Goal: Task Accomplishment & Management: Complete application form

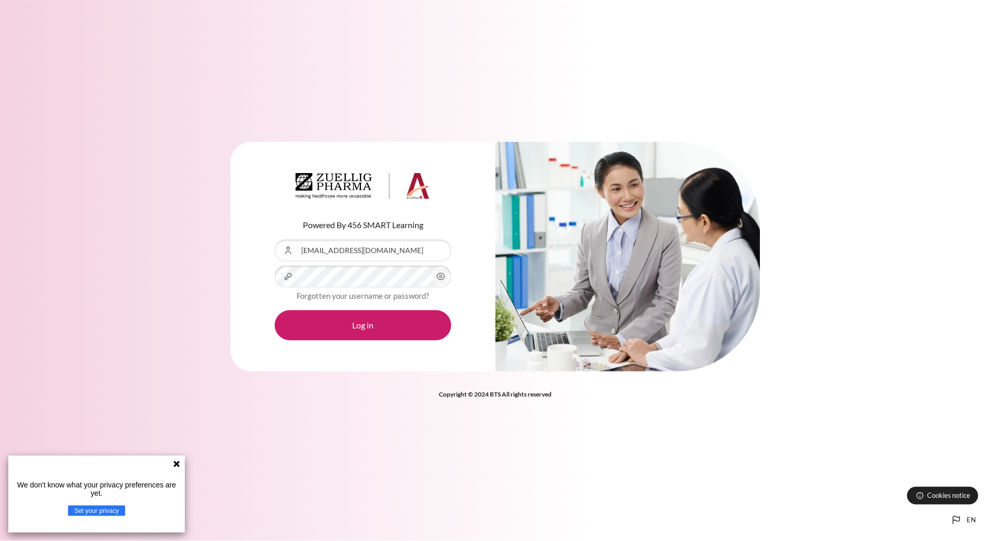
click at [275, 240] on div "Content" at bounding box center [275, 240] width 0 height 0
type input "[EMAIL_ADDRESS][DOMAIN_NAME]"
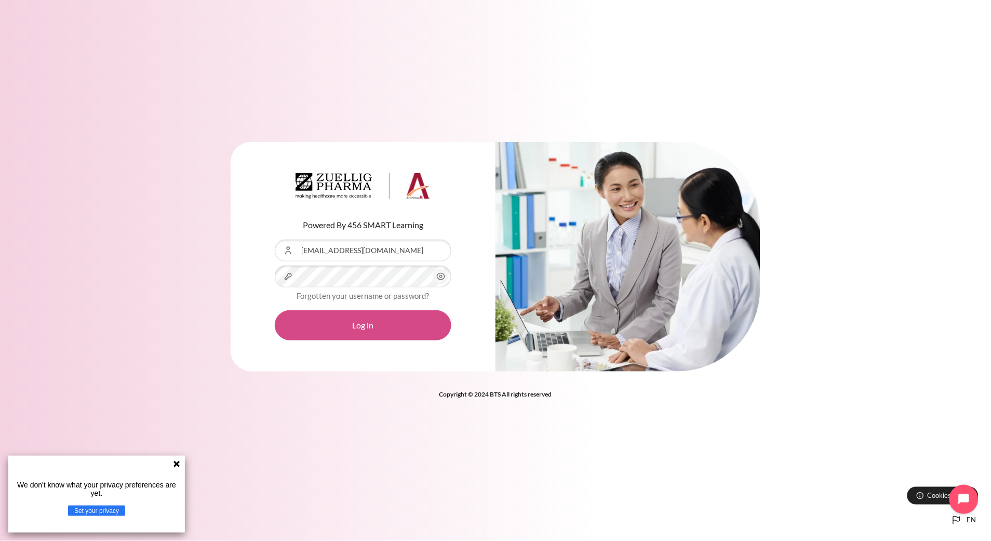
click at [391, 327] on button "Log in" at bounding box center [363, 325] width 177 height 30
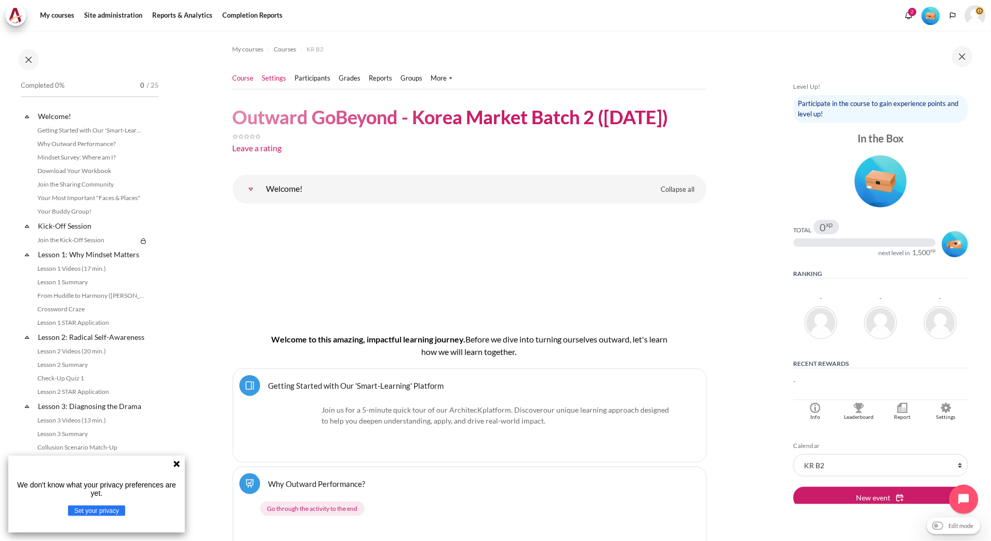
click at [280, 81] on link "Settings" at bounding box center [274, 78] width 24 height 10
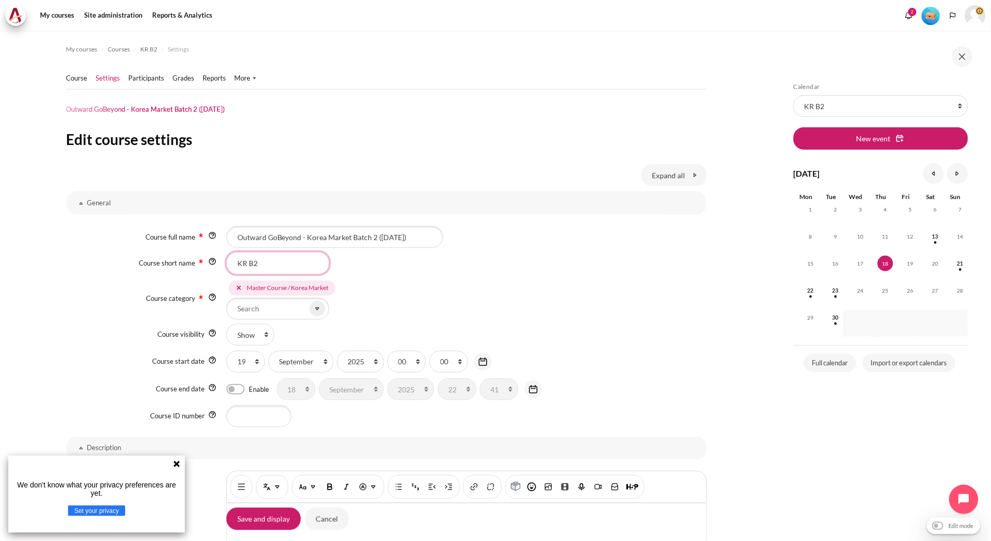
drag, startPoint x: 288, startPoint y: 267, endPoint x: 211, endPoint y: 260, distance: 77.2
click at [211, 260] on div "Course short name KR B2" at bounding box center [387, 263] width 641 height 22
click at [85, 79] on link "Course" at bounding box center [77, 78] width 21 height 10
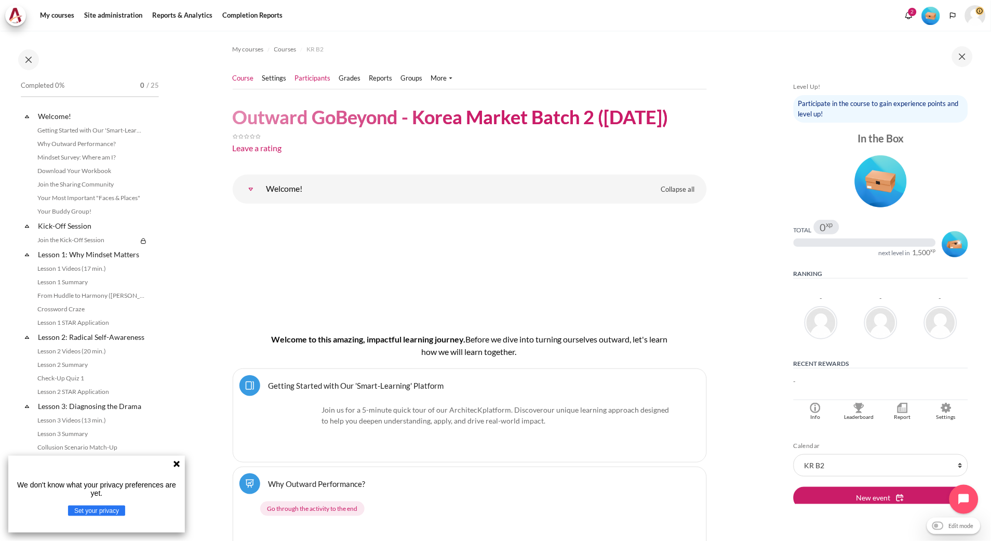
click at [314, 83] on link "Participants" at bounding box center [313, 78] width 36 height 10
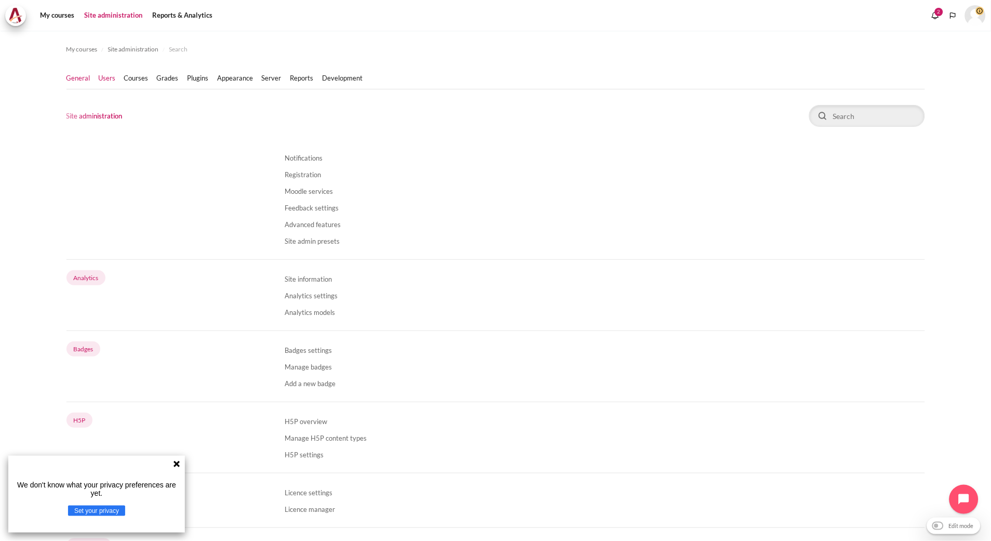
click at [107, 74] on link "Users" at bounding box center [107, 78] width 17 height 10
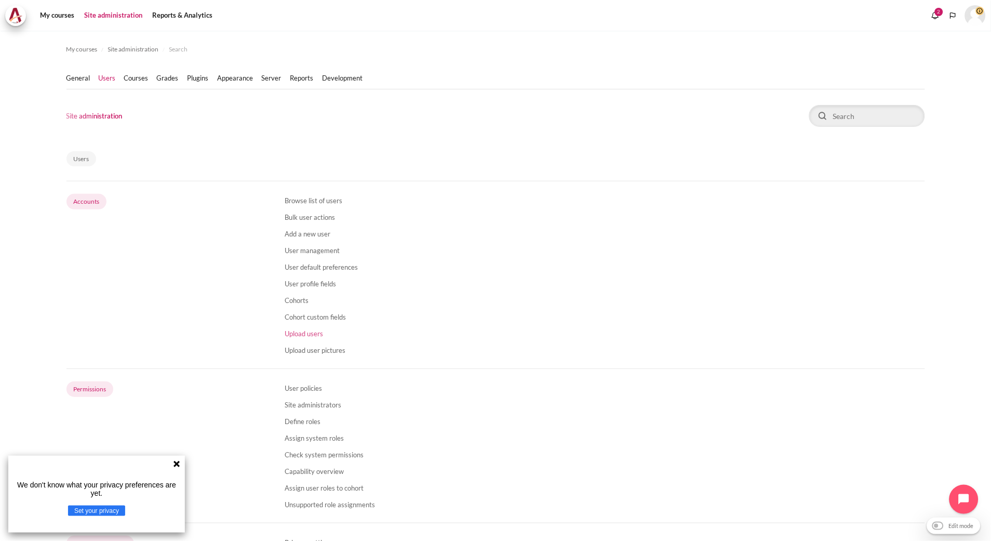
click at [303, 336] on link "Upload users" at bounding box center [304, 333] width 38 height 8
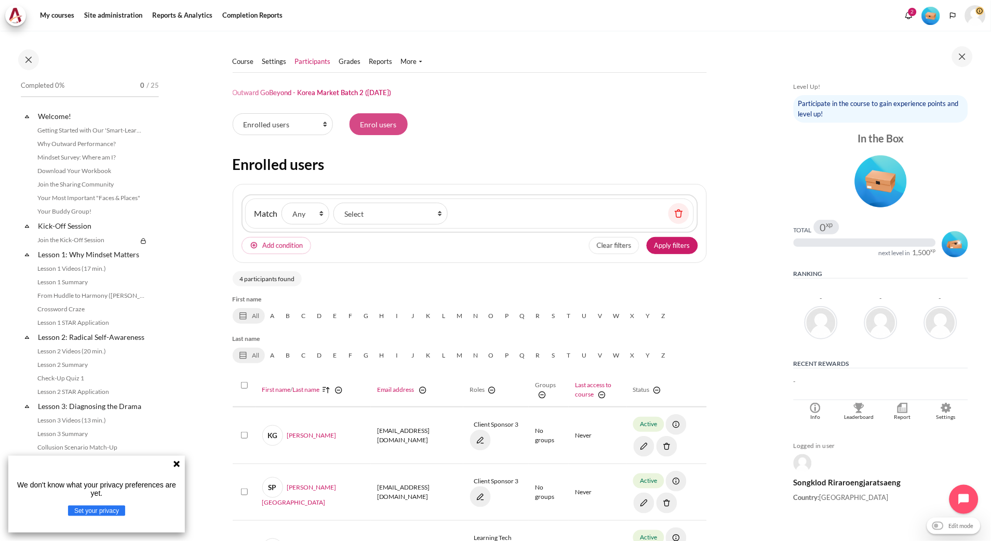
click at [375, 122] on input "Enrol users" at bounding box center [379, 124] width 58 height 22
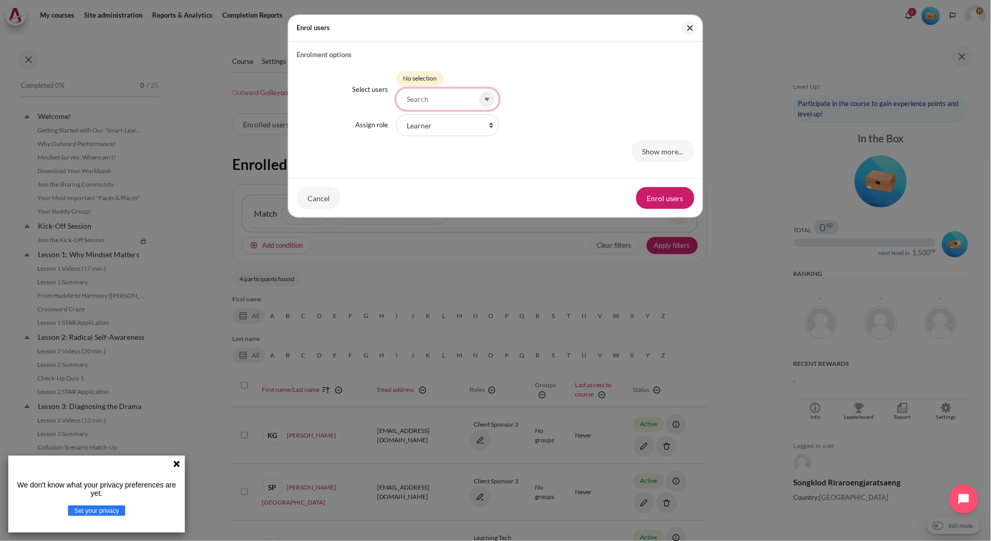
click at [439, 101] on input "Select users" at bounding box center [447, 99] width 103 height 22
paste input "[EMAIL_ADDRESS][DOMAIN_NAME]"
click at [515, 153] on div "Show more..." at bounding box center [496, 151] width 398 height 22
click at [273, 11] on div "Enrol users Enrolment options Select users Selected items: No selection yigo@zu…" at bounding box center [495, 270] width 991 height 541
click at [423, 102] on input "[EMAIL_ADDRESS][DOMAIN_NAME]" at bounding box center [447, 99] width 103 height 22
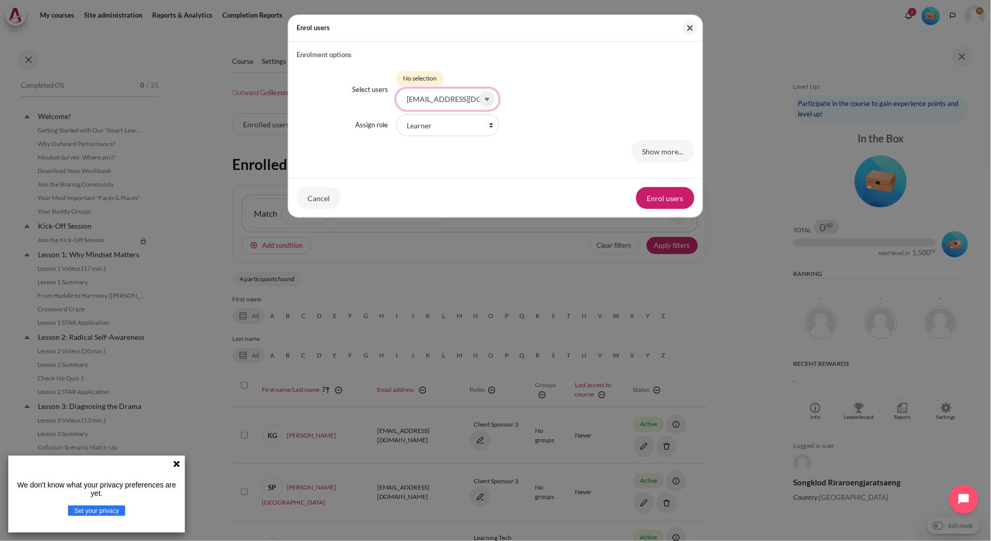
paste input "saryuu"
type input "saryuu@zuelligpharma.com"
click at [697, 27] on button "Close" at bounding box center [690, 27] width 15 height 15
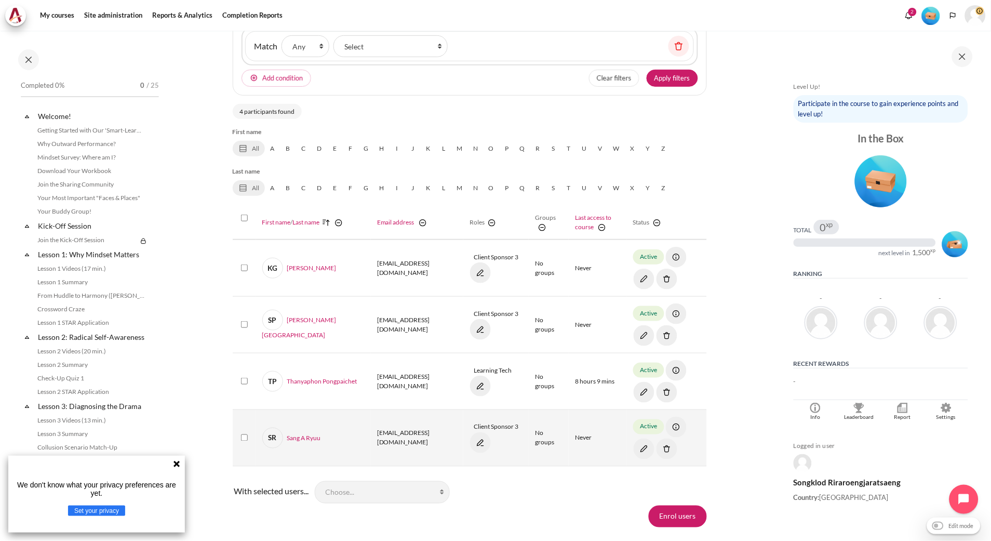
scroll to position [173, 0]
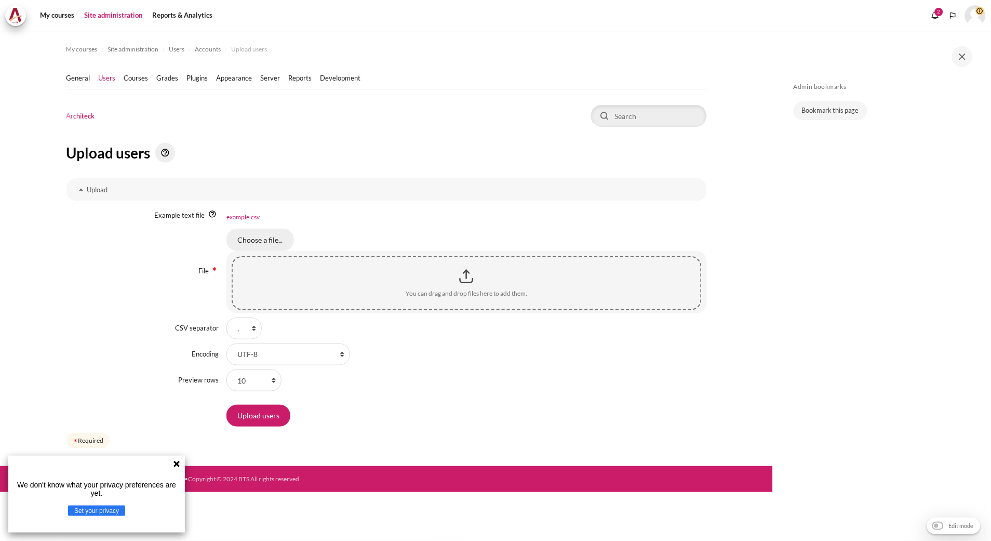
click at [269, 245] on input "Choose a file..." at bounding box center [261, 240] width 68 height 22
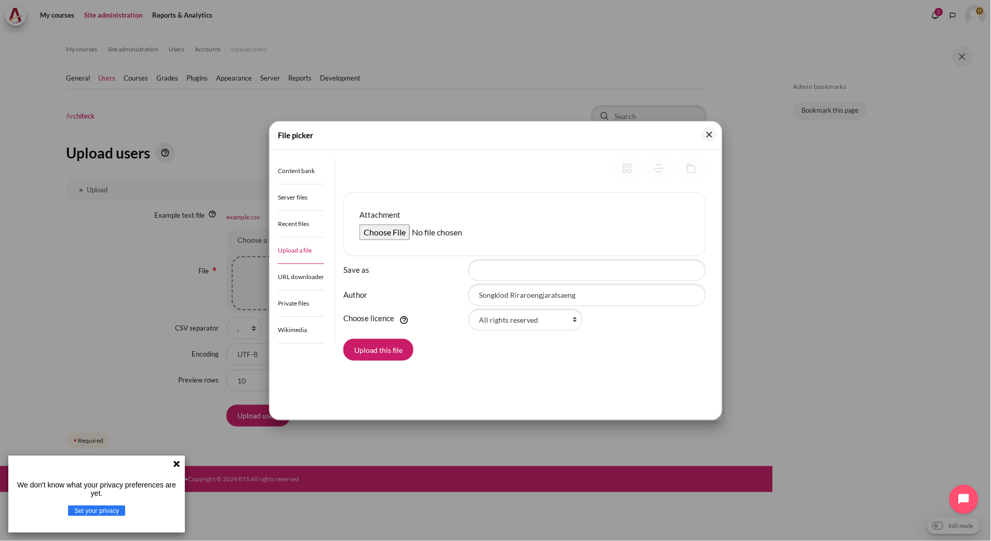
click at [379, 242] on div "Attachment" at bounding box center [524, 224] width 363 height 64
click at [383, 230] on input "Attachment" at bounding box center [439, 232] width 159 height 16
type input "C:\fakepath\Outward GoBeyond - Korea Market Batch 2 (22 Sep 2025).csv"
click at [388, 343] on button "Upload this file" at bounding box center [378, 350] width 70 height 22
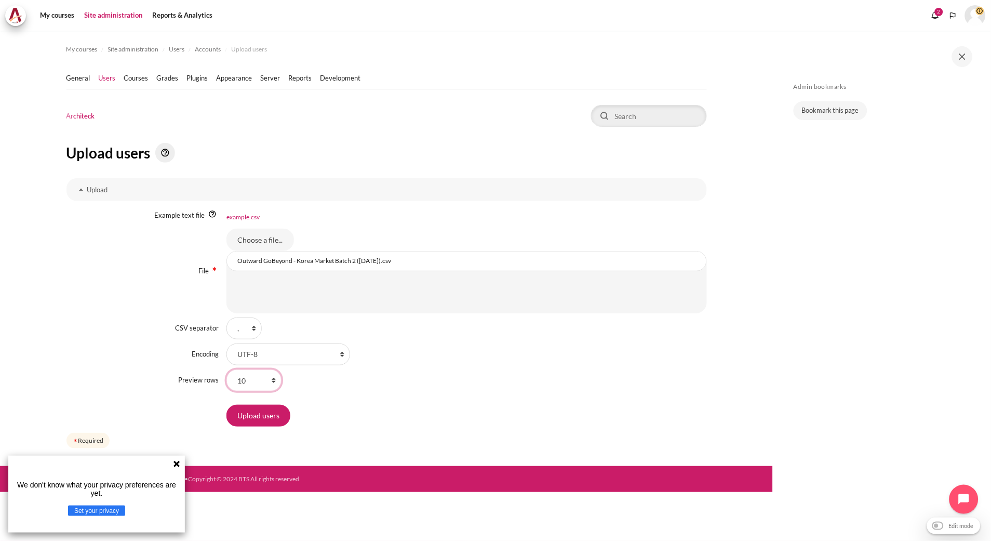
click at [267, 381] on select "10 20 100 1000 100000" at bounding box center [254, 380] width 55 height 22
select select "100"
click at [227, 369] on select "10 20 100 1000 100000" at bounding box center [254, 380] width 55 height 22
click at [250, 423] on input "Upload users" at bounding box center [259, 416] width 64 height 22
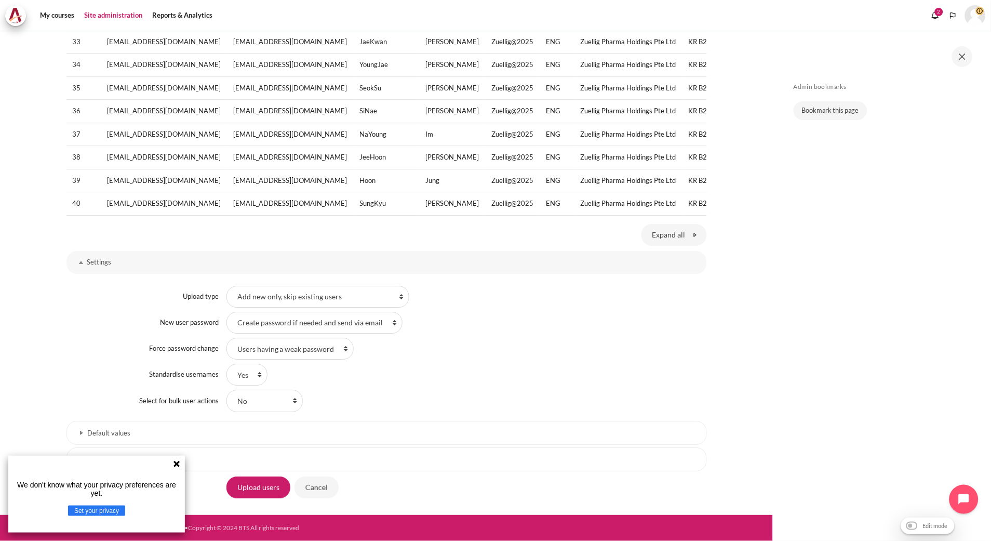
scroll to position [892, 0]
click at [312, 302] on select "Add new only, skip existing users Add all, append number to usernames if needed…" at bounding box center [318, 297] width 183 height 22
select select "2"
click at [227, 286] on select "Add new only, skip existing users Add all, append number to usernames if needed…" at bounding box center [318, 297] width 183 height 22
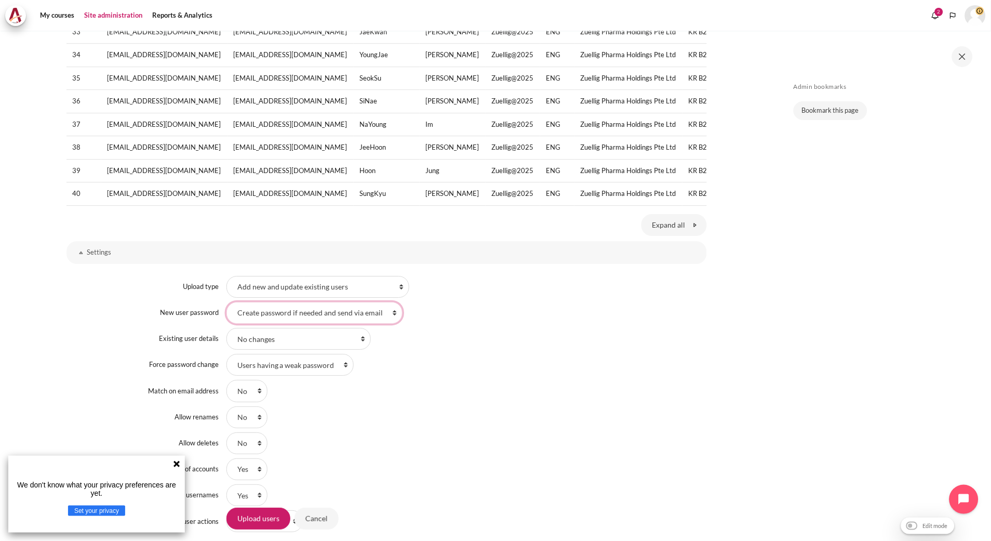
click at [320, 324] on select "Field required in file Create password if needed and send via email" at bounding box center [315, 313] width 176 height 22
select select "0"
click at [227, 311] on select "Field required in file Create password if needed and send via email" at bounding box center [315, 313] width 176 height 22
click at [319, 350] on select "No changes Override with file Override with file and defaults Fill in missing f…" at bounding box center [299, 339] width 144 height 22
select select "1"
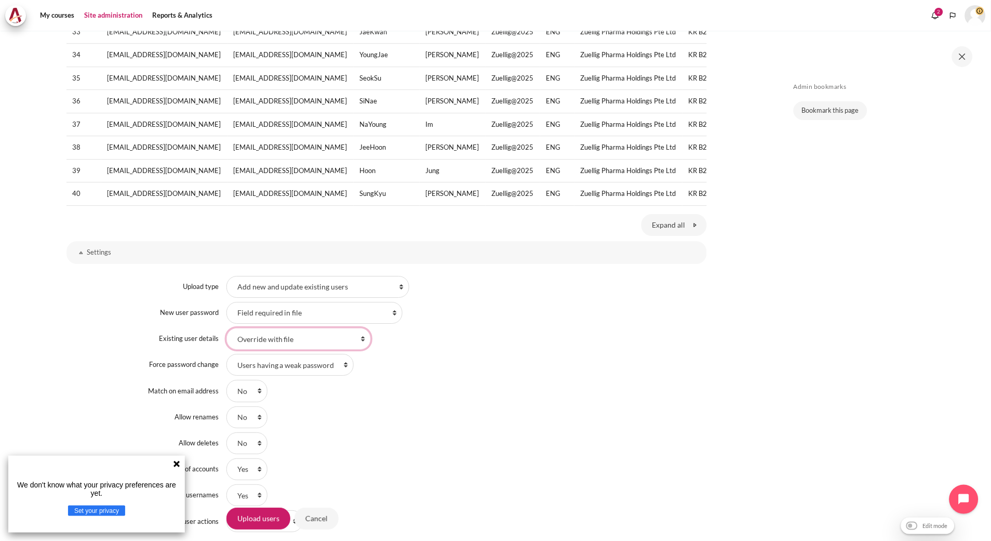
click at [227, 337] on select "No changes Override with file Override with file and defaults Fill in missing f…" at bounding box center [299, 339] width 144 height 22
click at [266, 376] on select "No changes Update" at bounding box center [261, 365] width 68 height 22
click at [265, 370] on select "No changes Update" at bounding box center [261, 365] width 68 height 22
click at [295, 399] on select "Users having a weak password None All" at bounding box center [290, 391] width 127 height 22
select select "2"
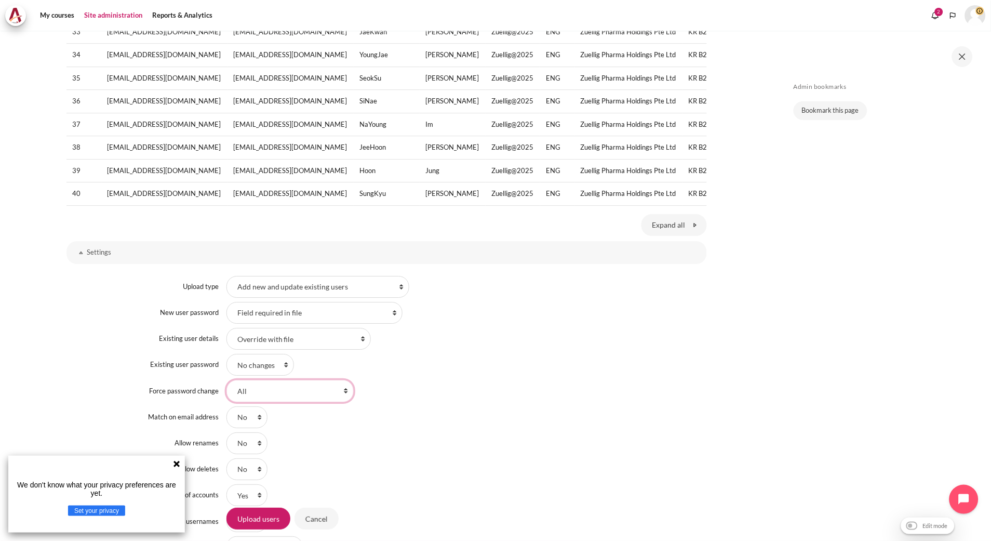
click at [227, 389] on select "Users having a weak password None All" at bounding box center [290, 391] width 127 height 22
click at [668, 387] on div "Upload type Add new only, skip existing users Add all, append number to usernam…" at bounding box center [387, 417] width 641 height 301
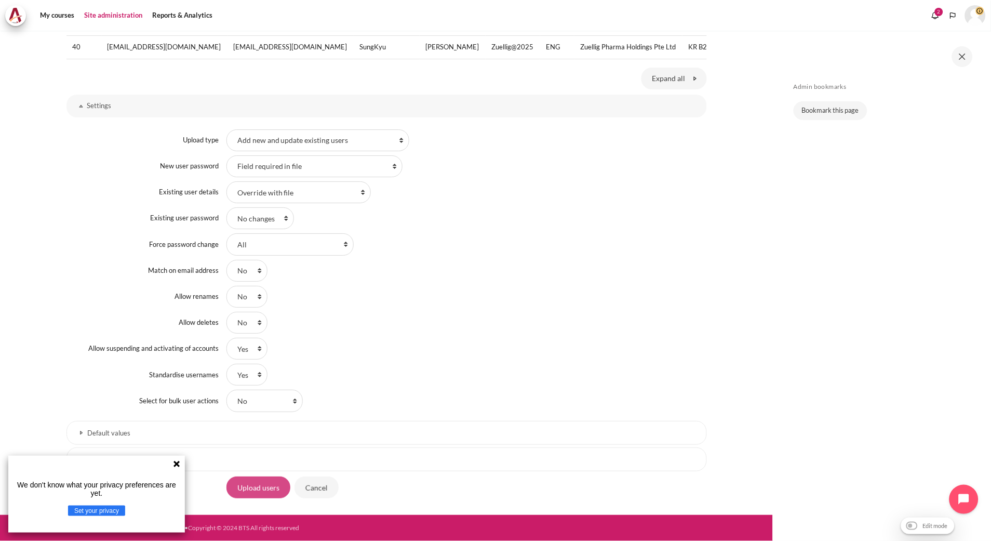
click at [273, 494] on input "Upload users" at bounding box center [259, 487] width 64 height 22
click at [177, 464] on icon at bounding box center [177, 464] width 6 height 6
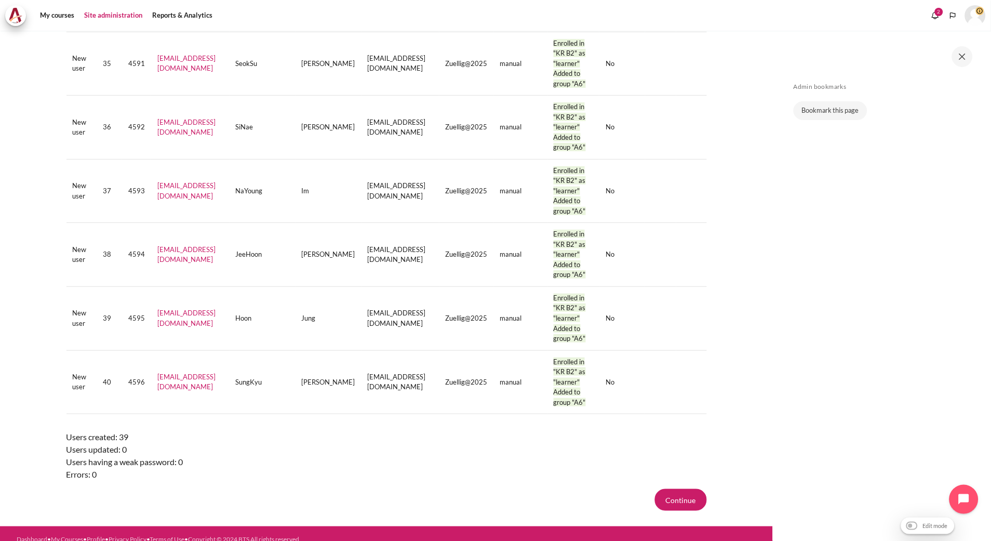
scroll to position [2285, 0]
